Goal: Register for event/course

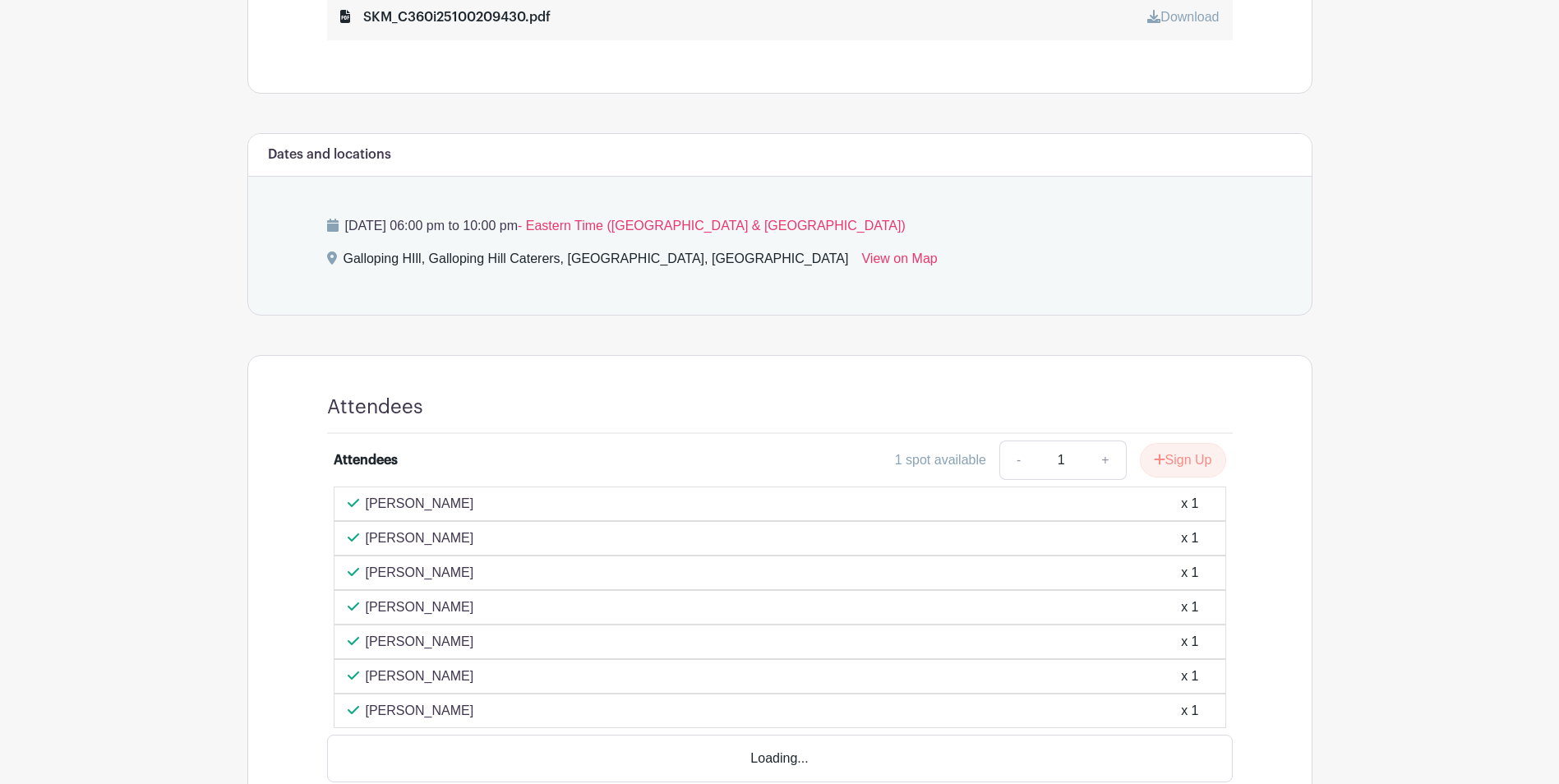
scroll to position [756, 0]
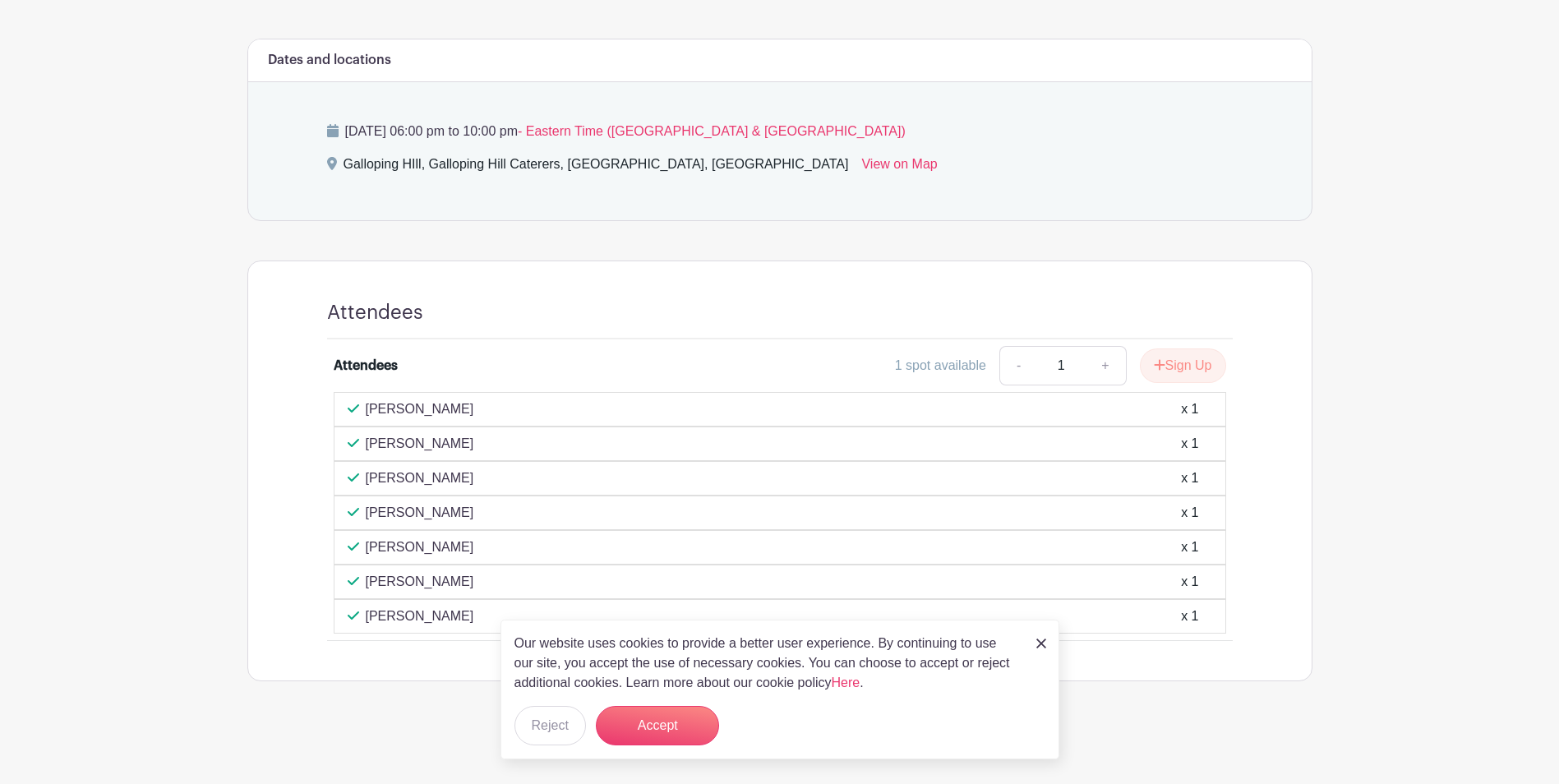
click at [1040, 645] on img at bounding box center [1042, 644] width 10 height 10
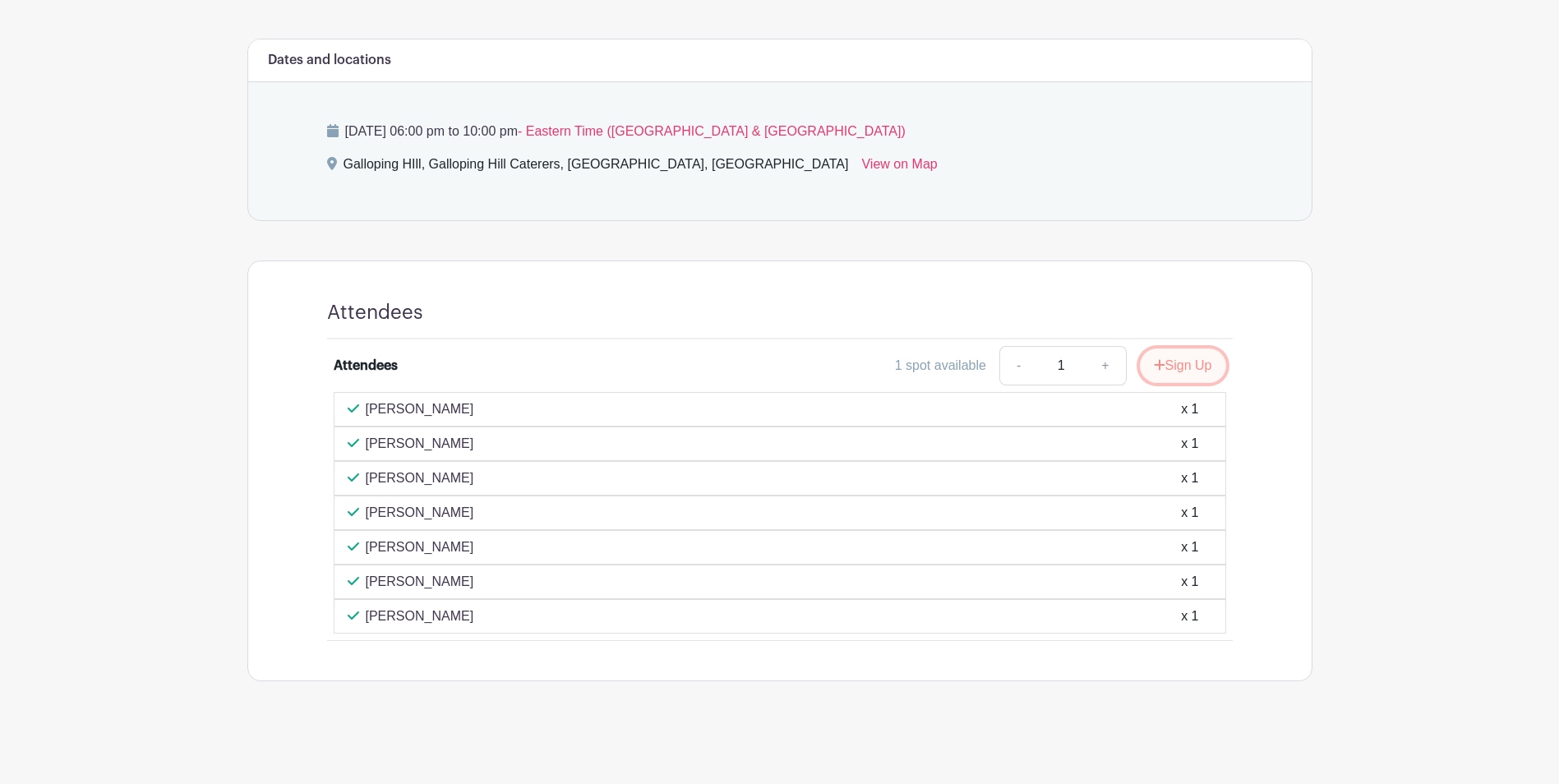
click at [1177, 365] on button "Sign Up" at bounding box center [1182, 366] width 86 height 34
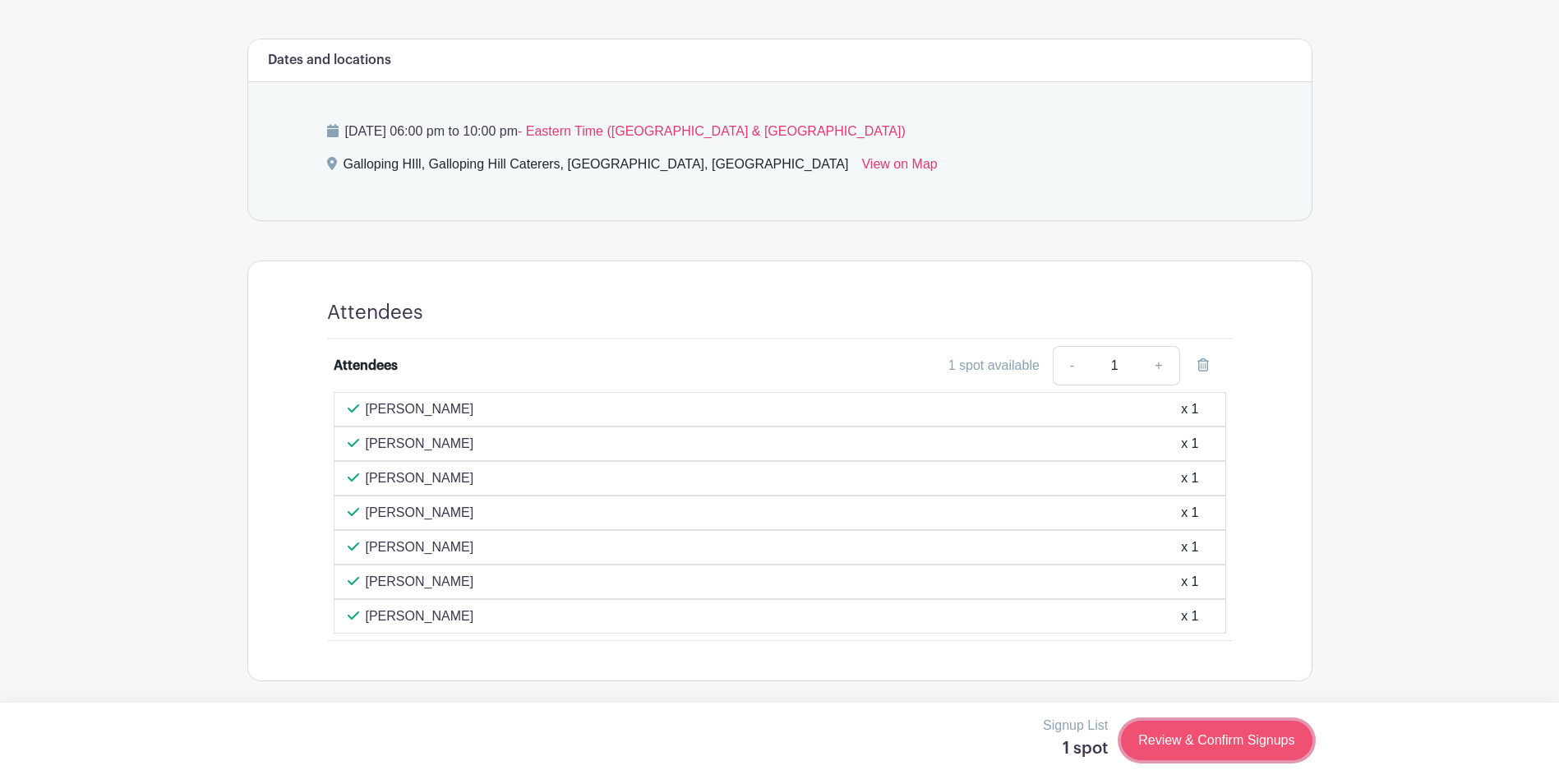
click at [1213, 740] on link "Review & Confirm Signups" at bounding box center [1216, 740] width 190 height 39
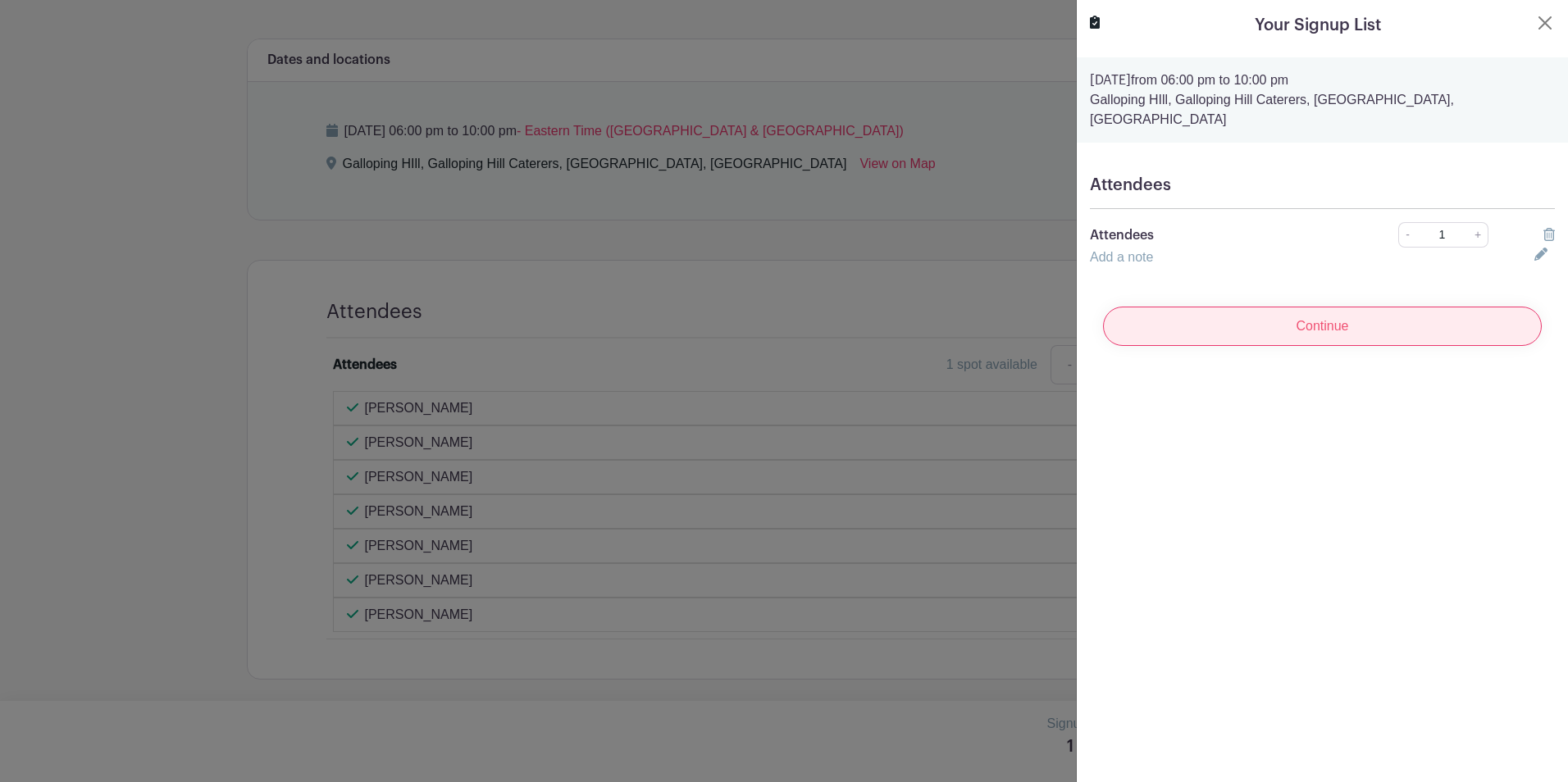
click at [1308, 307] on input "Continue" at bounding box center [1322, 326] width 438 height 39
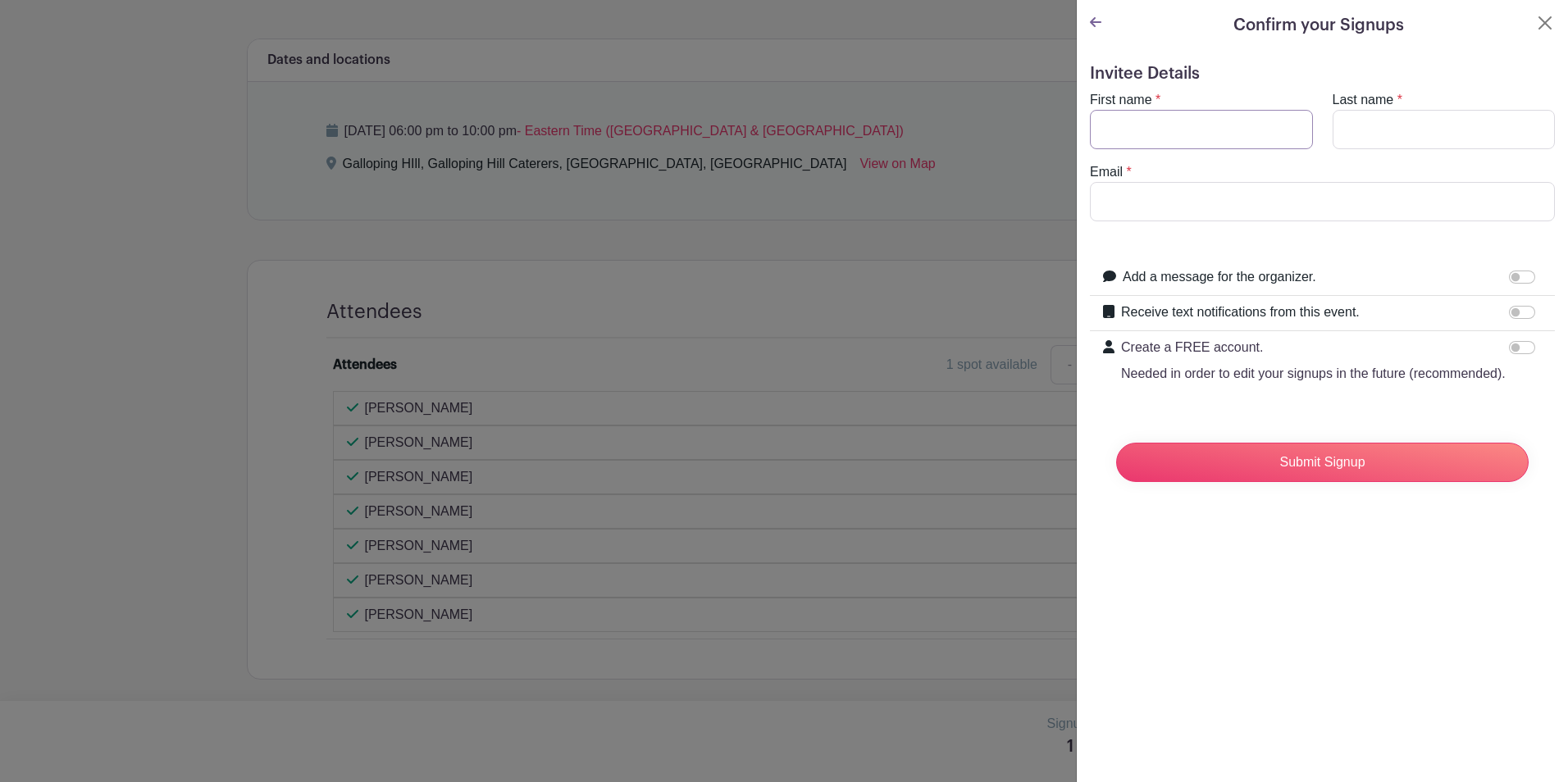
click at [1193, 113] on input "First name" at bounding box center [1202, 129] width 223 height 39
type input "s"
type input "[PERSON_NAME]"
click at [1143, 197] on input "Email" at bounding box center [1323, 202] width 465 height 39
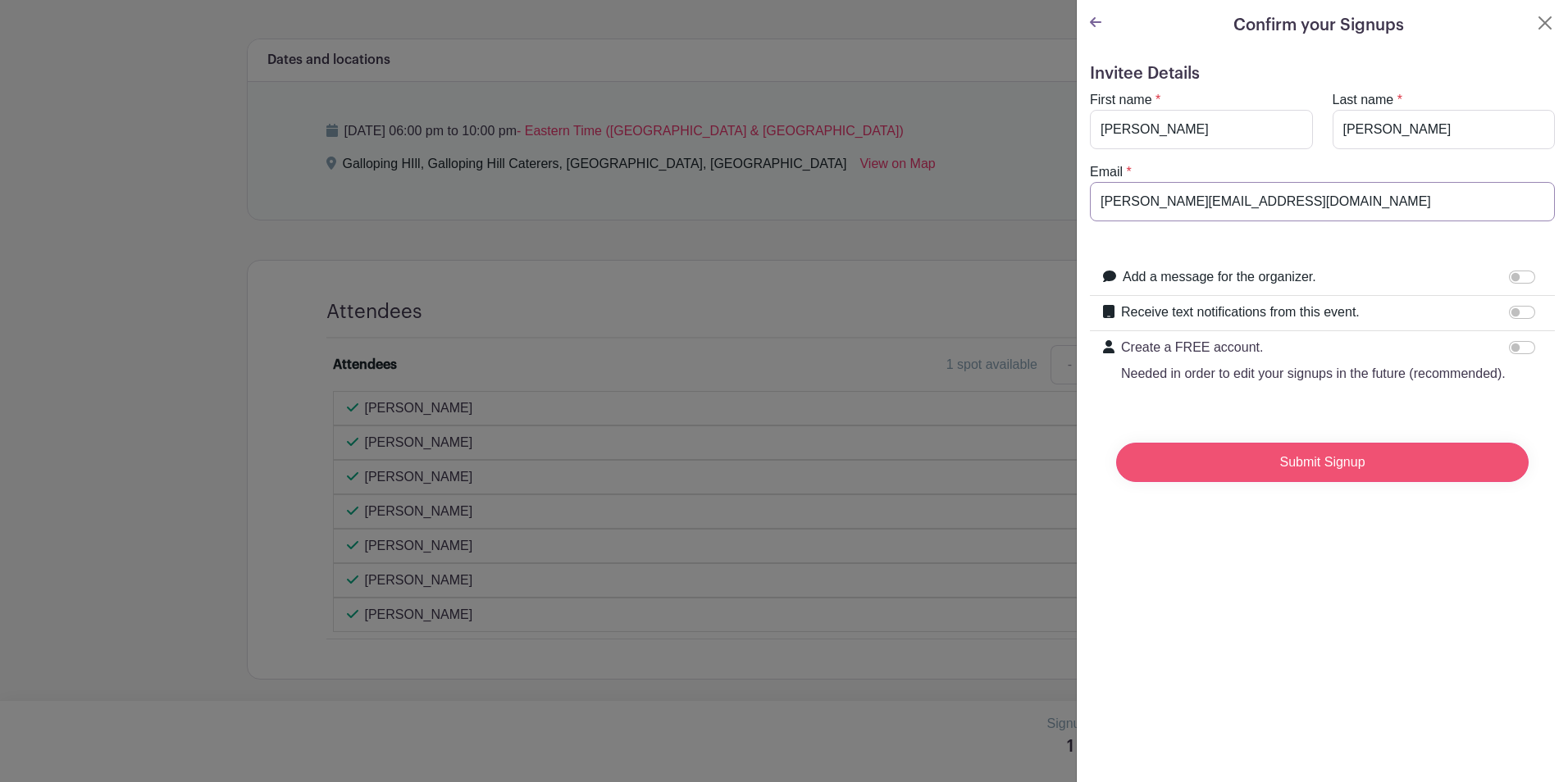
type input "[PERSON_NAME][EMAIL_ADDRESS][DOMAIN_NAME]"
click at [1294, 480] on input "Submit Signup" at bounding box center [1322, 462] width 412 height 39
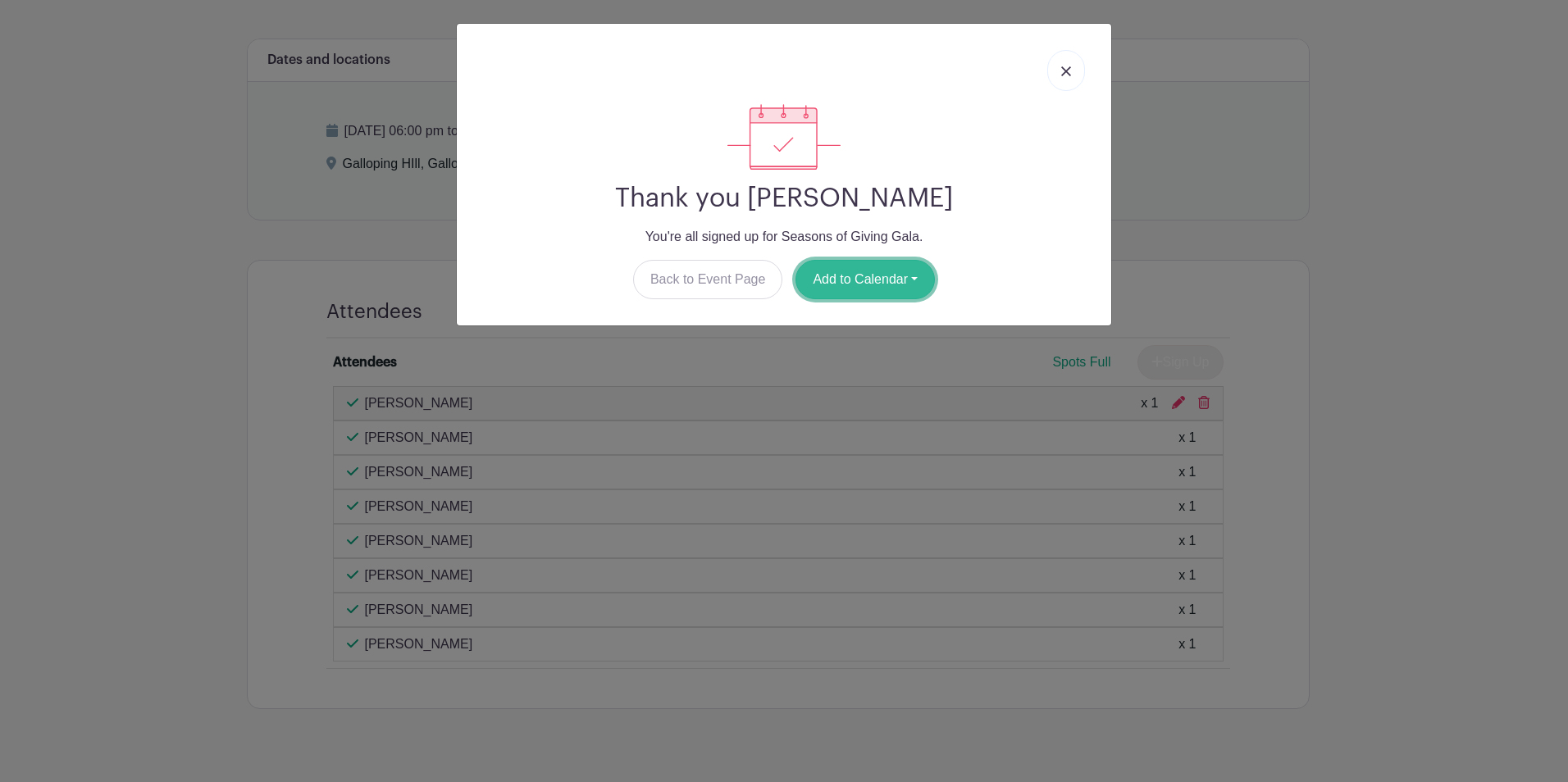
click at [849, 274] on button "Add to Calendar" at bounding box center [865, 279] width 140 height 39
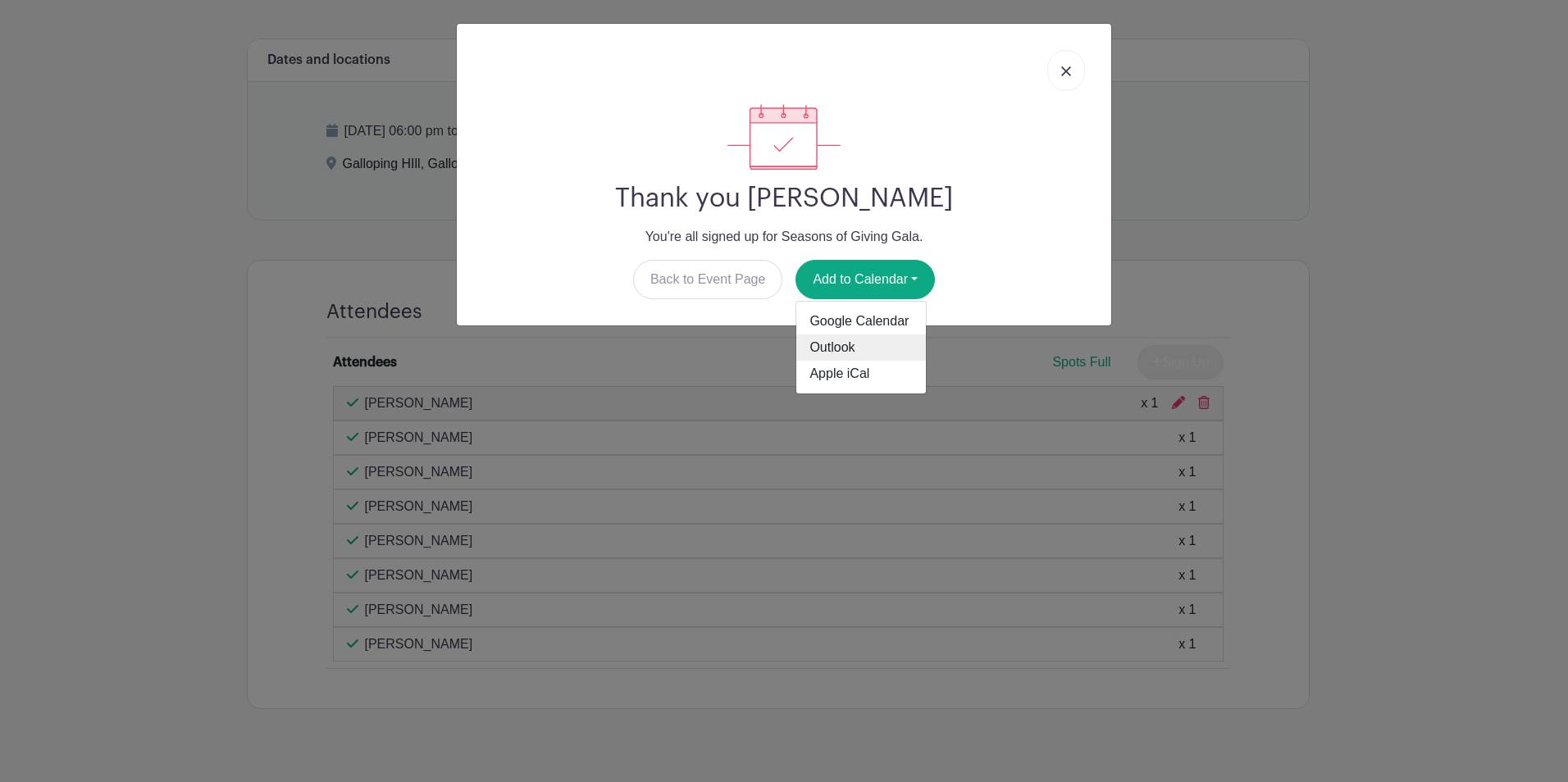
click at [823, 350] on link "Outlook" at bounding box center [861, 347] width 130 height 26
click at [1066, 69] on img at bounding box center [1066, 71] width 10 height 10
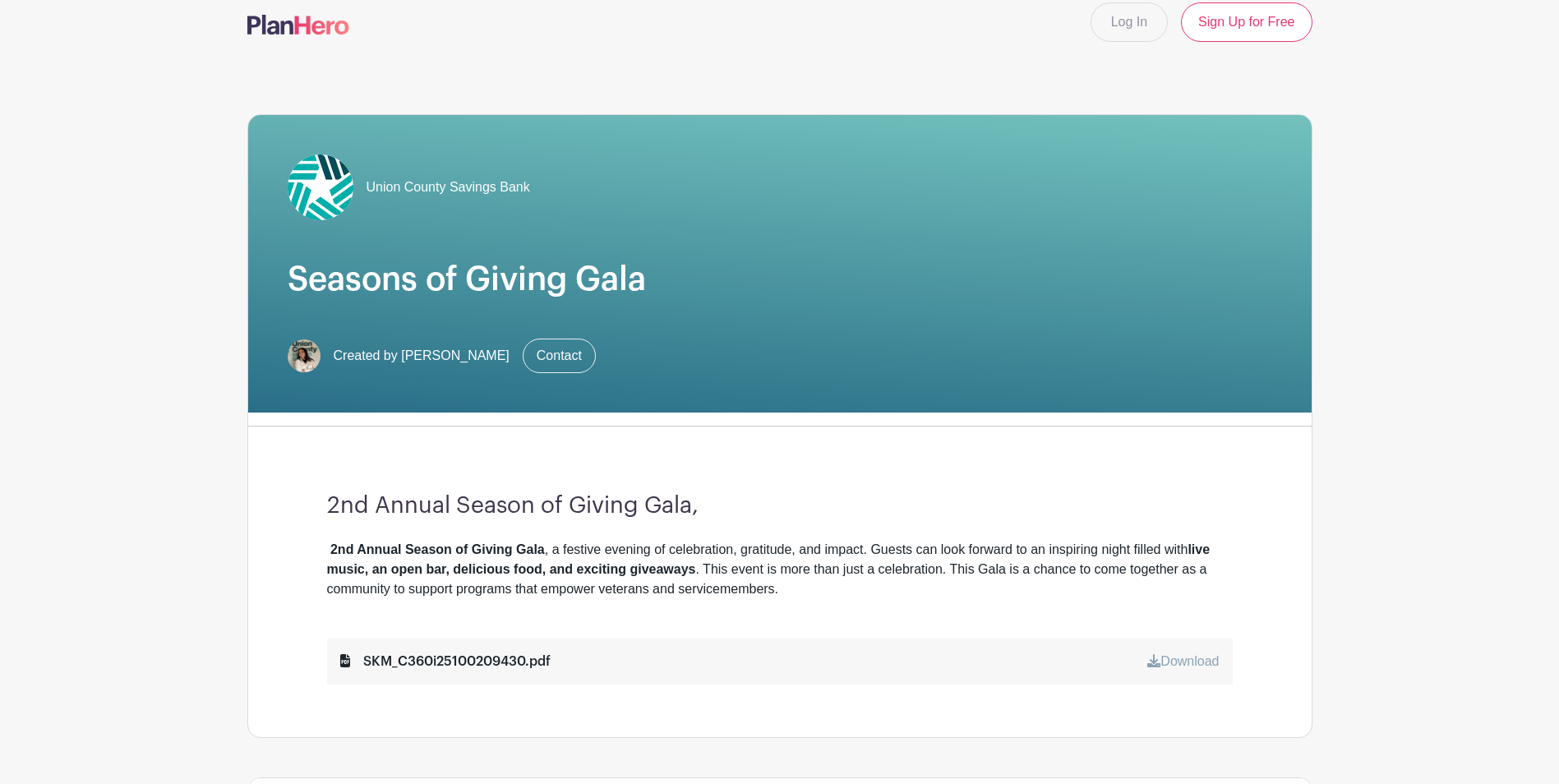
scroll to position [0, 0]
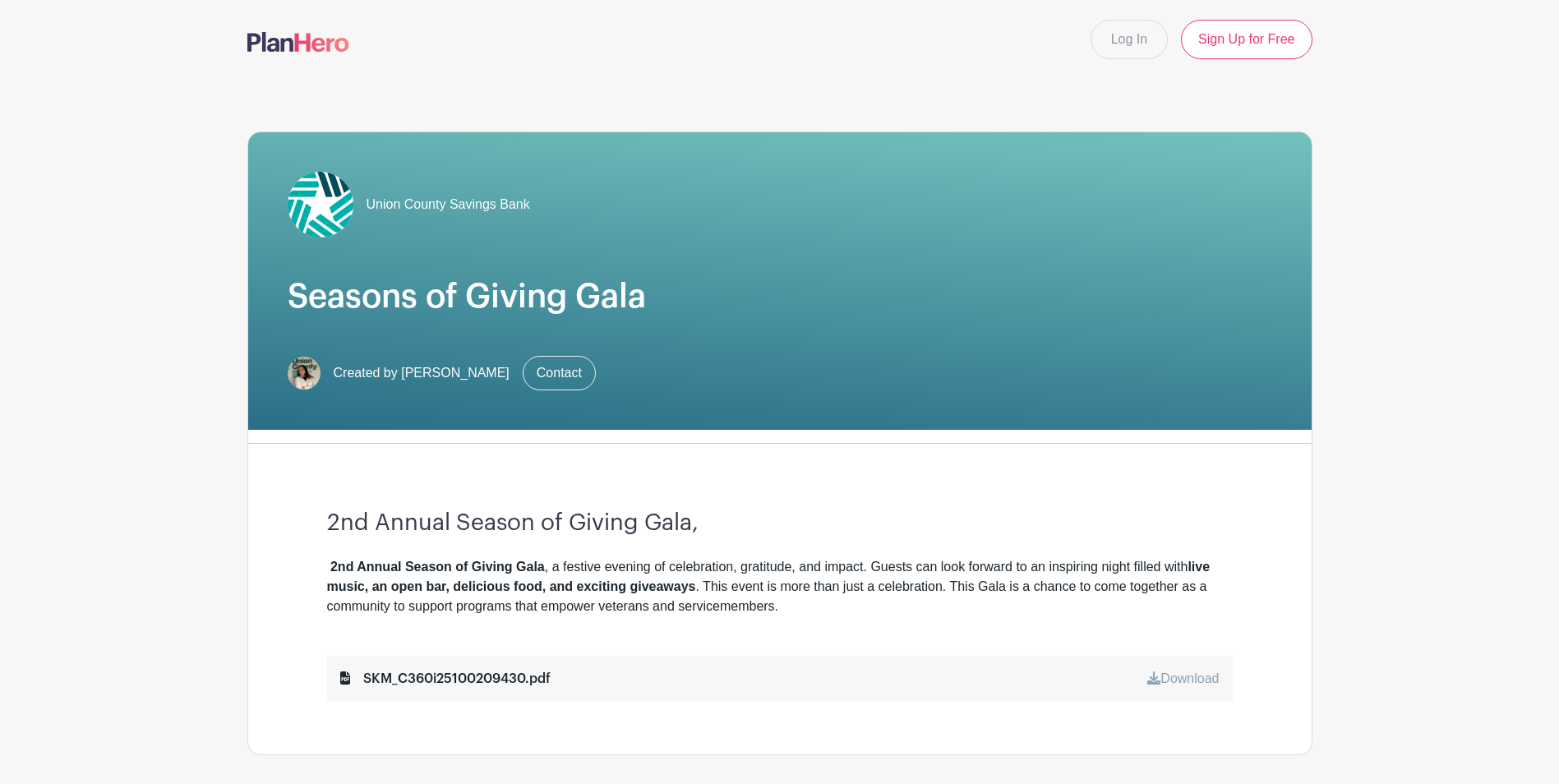
click at [1174, 677] on link "Download" at bounding box center [1182, 678] width 71 height 14
